Goal: Find specific page/section: Find specific page/section

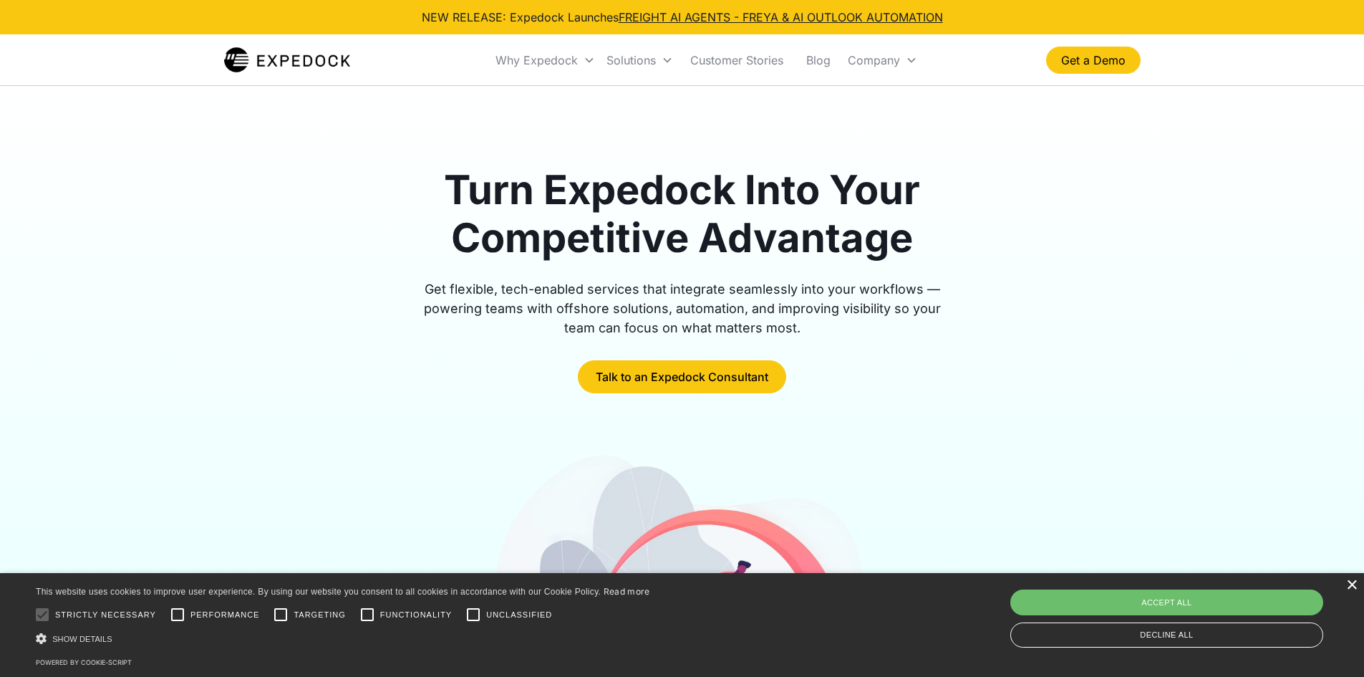
click at [1350, 587] on div "×" at bounding box center [1351, 585] width 11 height 11
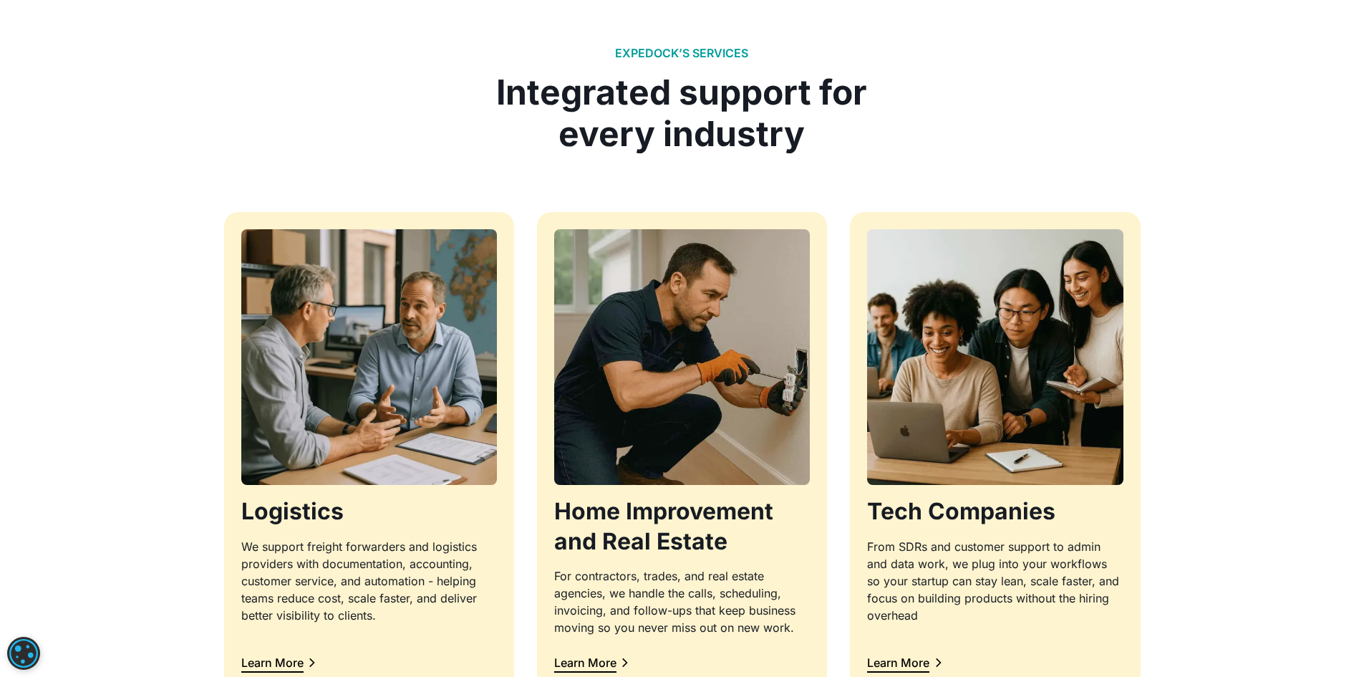
scroll to position [1361, 0]
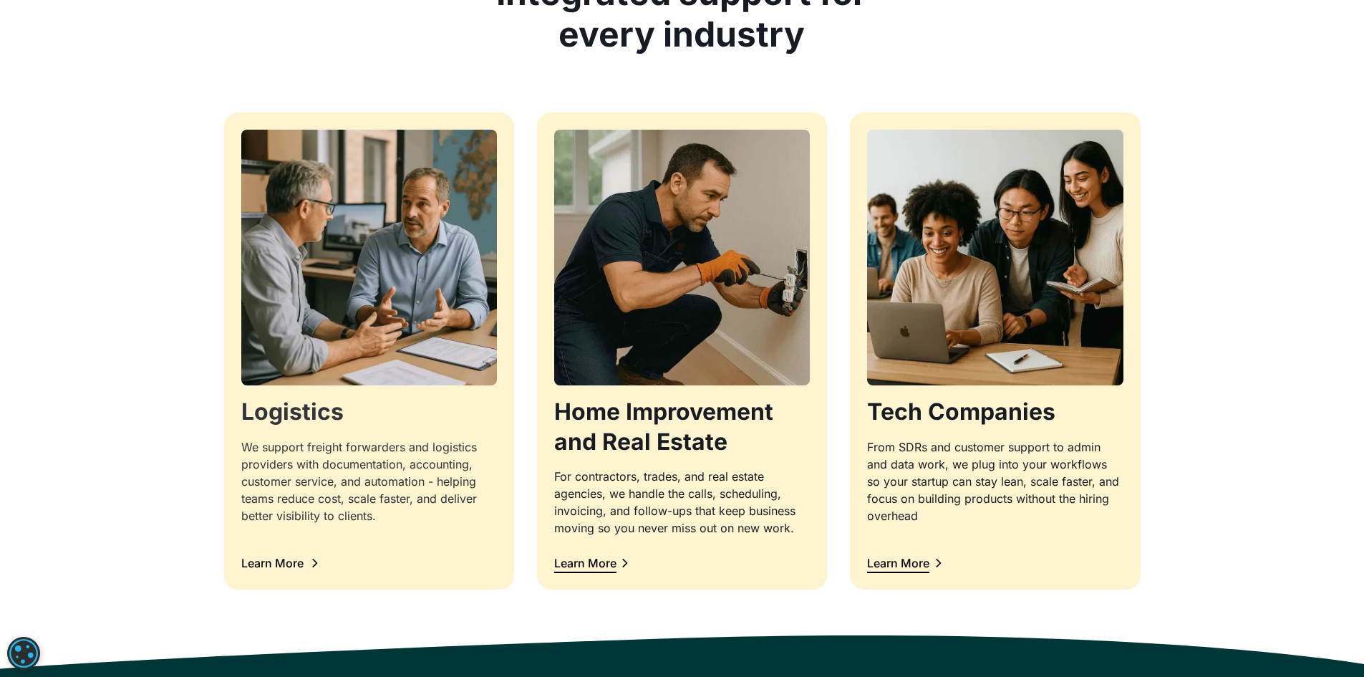
click at [311, 569] on icon at bounding box center [314, 562] width 13 height 13
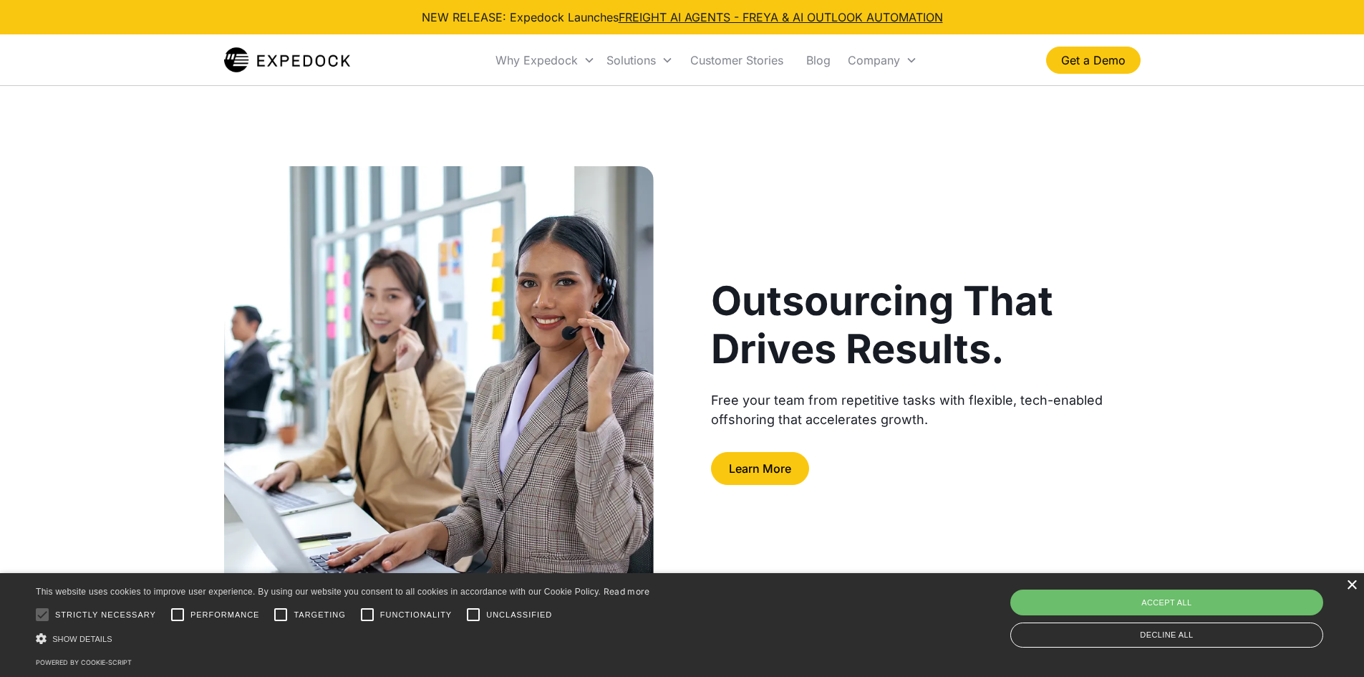
click at [1350, 582] on div "×" at bounding box center [1351, 585] width 11 height 11
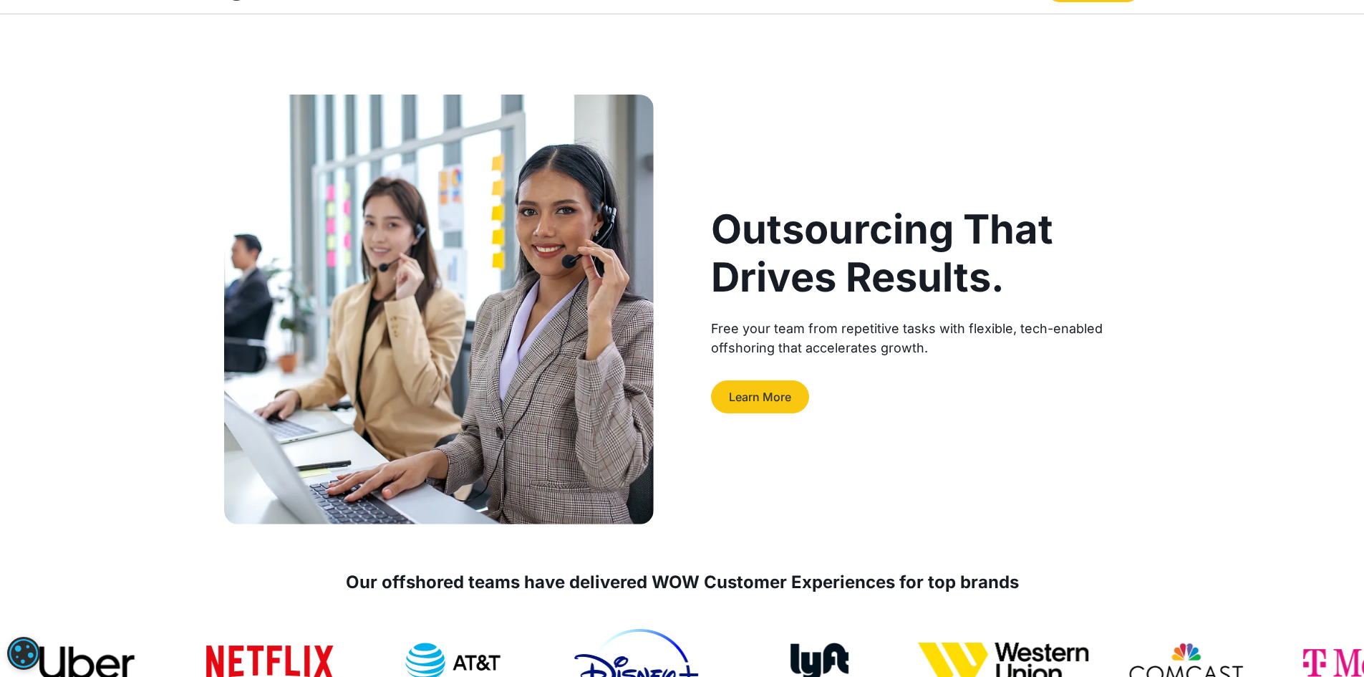
click at [786, 392] on link "Learn More" at bounding box center [760, 396] width 98 height 33
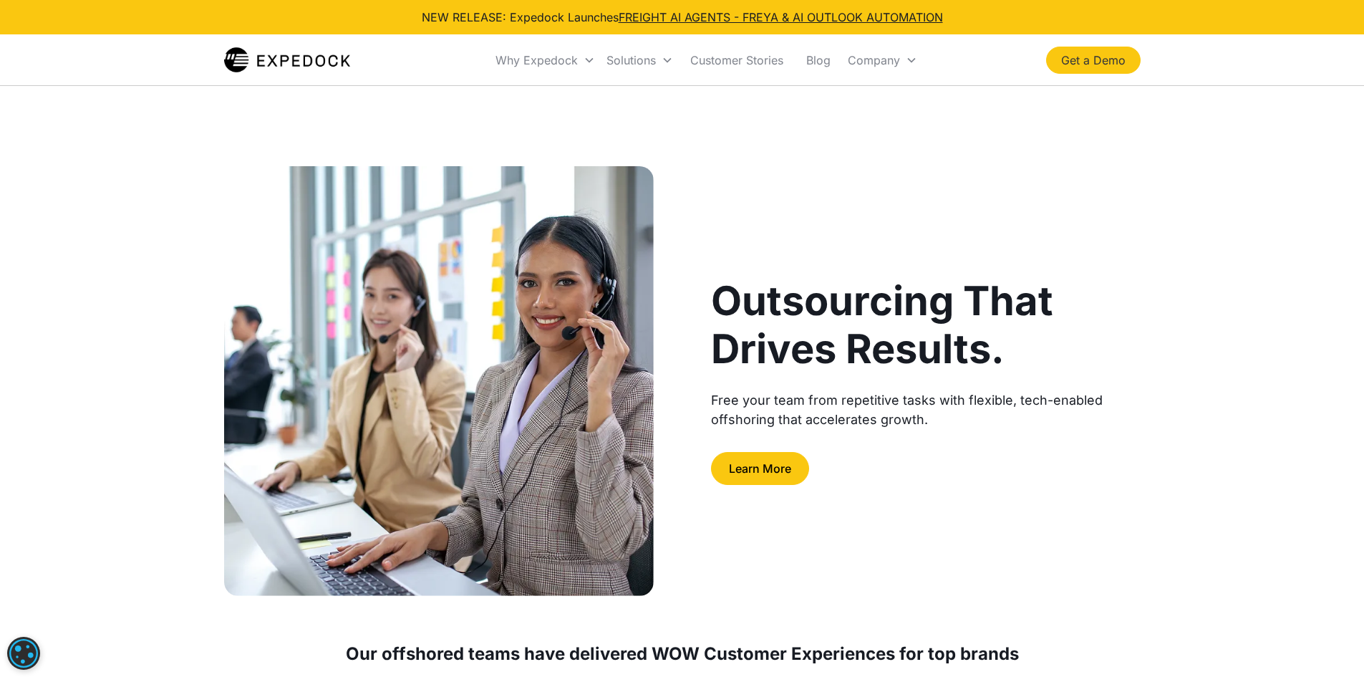
click at [1107, 59] on link "Get a Demo" at bounding box center [1093, 60] width 95 height 27
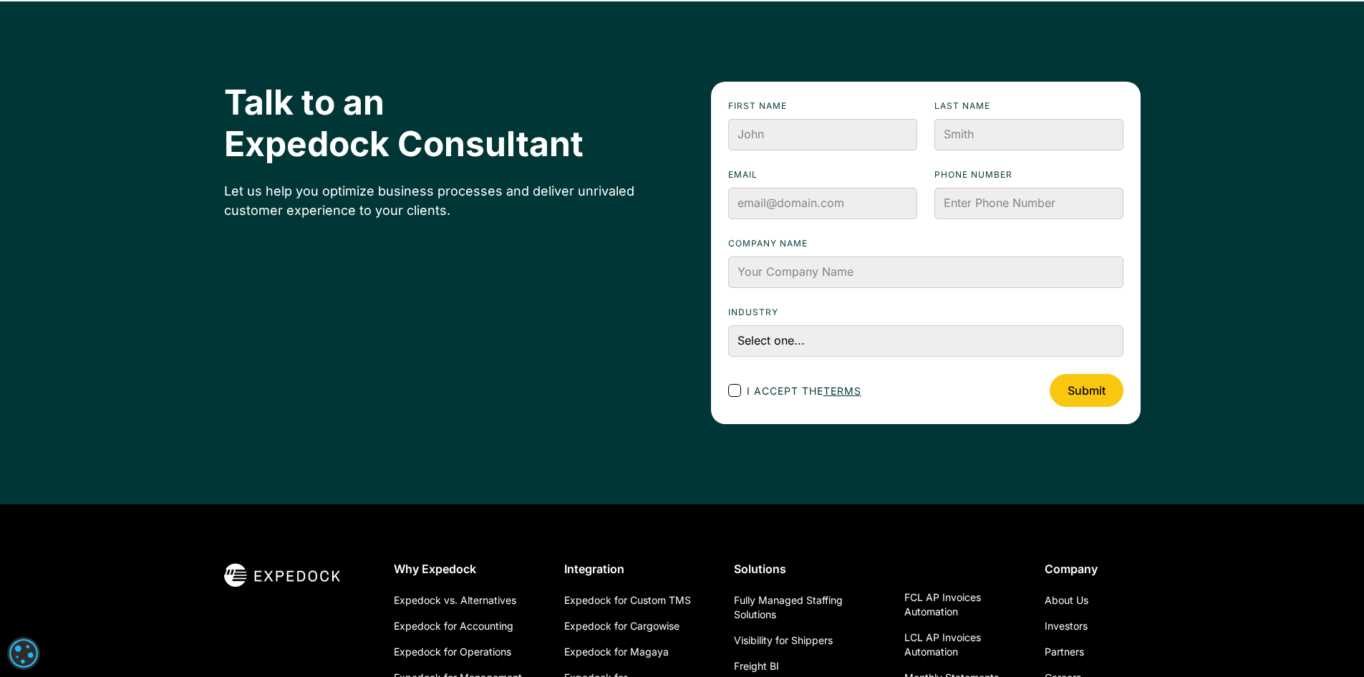
scroll to position [3642, 0]
